Goal: Transaction & Acquisition: Purchase product/service

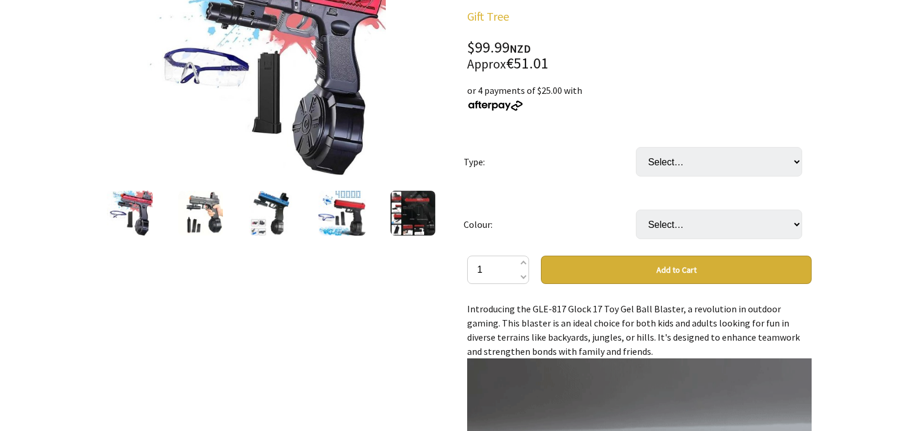
scroll to position [198, 0]
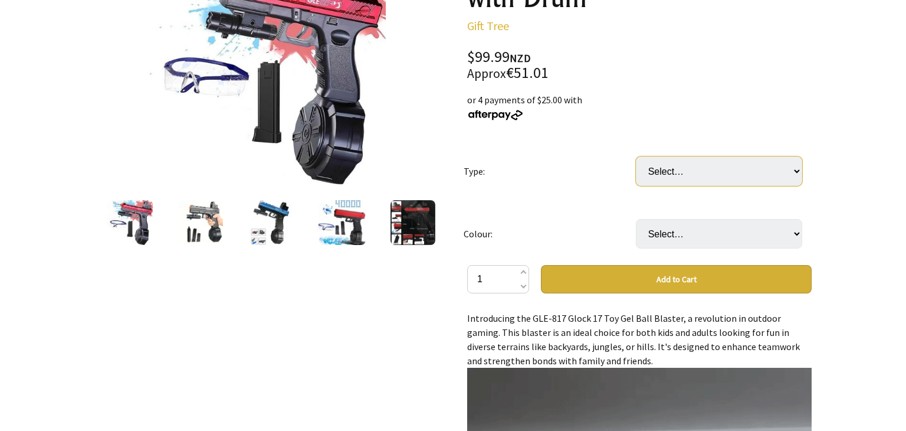
click at [779, 172] on select "Select… Glock 17 Glock 817" at bounding box center [719, 170] width 166 height 29
select select "Glock 817"
click at [636, 156] on select "Select… Glock 17 Glock 817" at bounding box center [719, 170] width 166 height 29
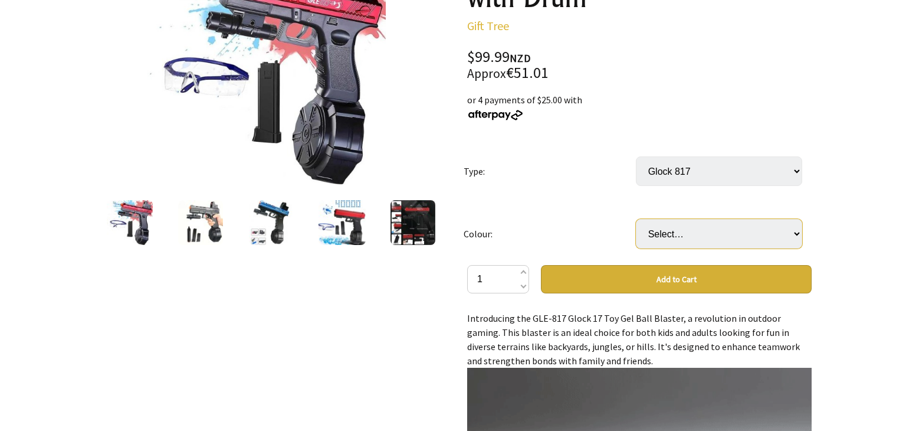
click at [763, 231] on select "Select… Red Blue Black" at bounding box center [719, 233] width 166 height 29
click at [751, 228] on select "Select… Red Blue Black" at bounding box center [719, 233] width 166 height 29
select select "Red"
click at [636, 219] on select "Select… Red Blue Black" at bounding box center [719, 233] width 166 height 29
click at [734, 281] on button "Add to Cart" at bounding box center [676, 279] width 271 height 28
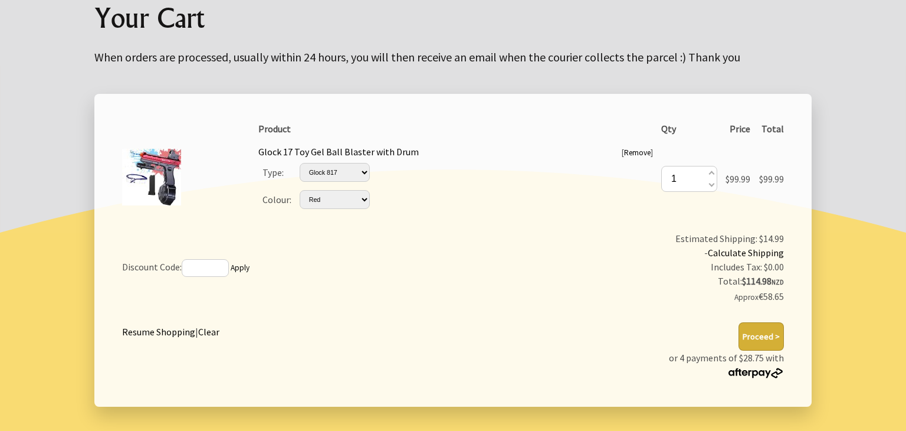
scroll to position [147, 0]
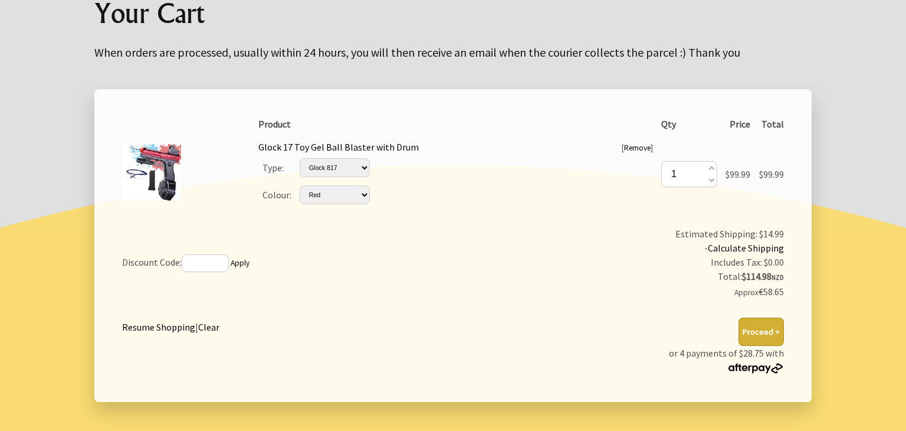
click at [779, 326] on button "Proceed >" at bounding box center [760, 331] width 45 height 28
click at [772, 333] on button "Proceed >" at bounding box center [760, 331] width 45 height 28
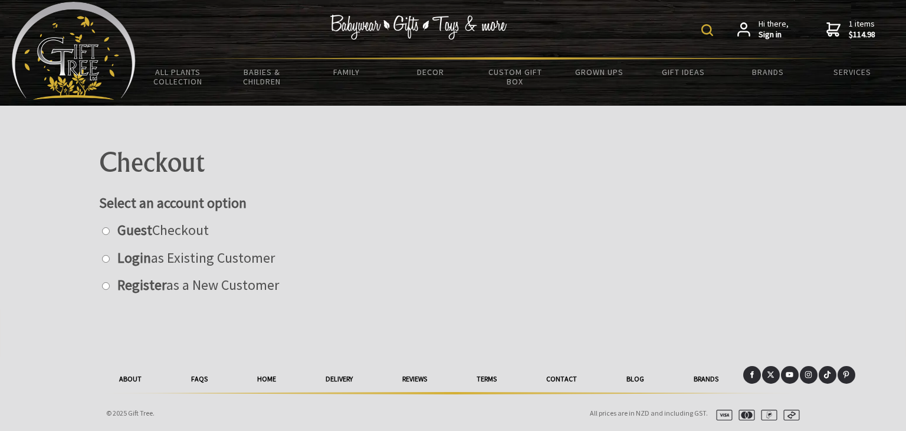
click at [107, 232] on input "radio" at bounding box center [106, 231] width 8 height 8
radio input "true"
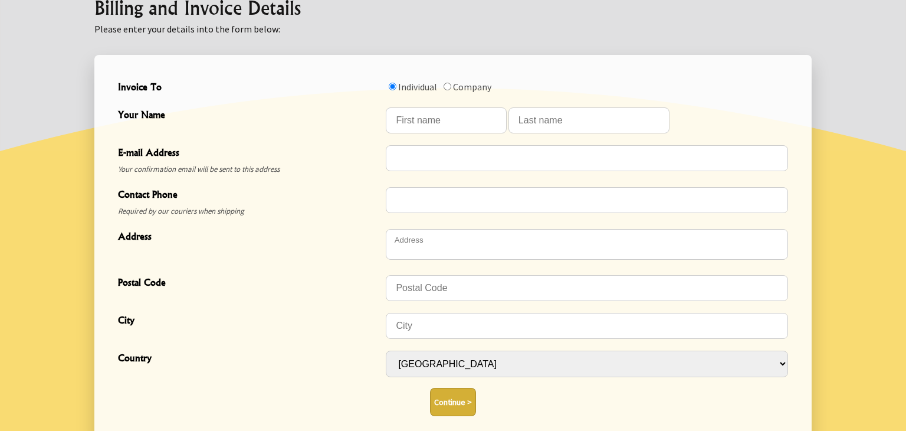
scroll to position [337, 0]
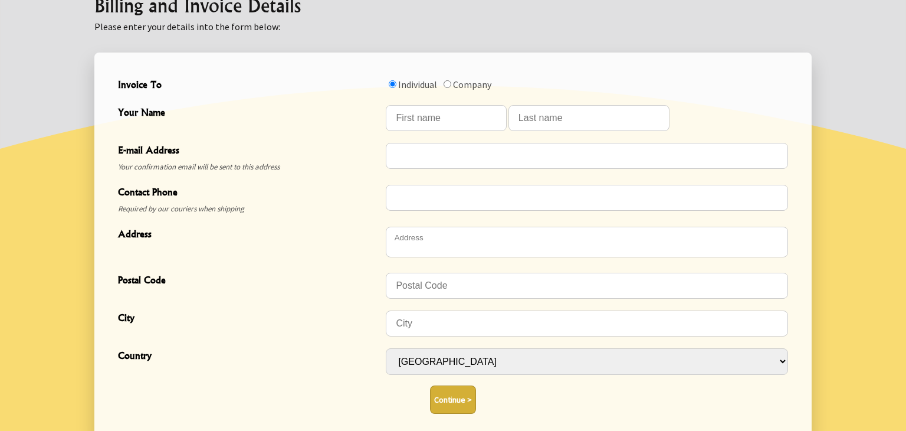
click at [453, 400] on button "Continue >" at bounding box center [453, 399] width 46 height 28
